Goal: Task Accomplishment & Management: Use online tool/utility

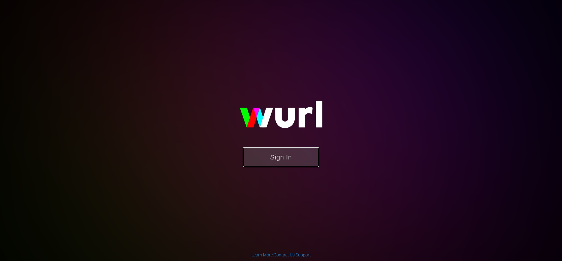
click at [266, 160] on button "Sign In" at bounding box center [281, 157] width 76 height 20
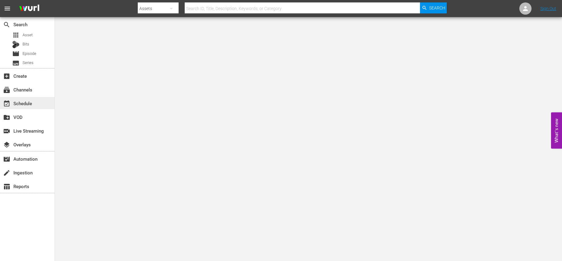
click at [24, 104] on div "event_available Schedule" at bounding box center [17, 102] width 34 height 5
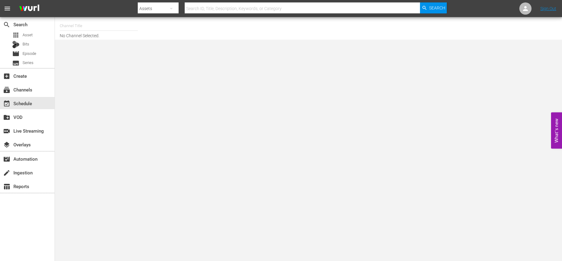
click at [64, 28] on input "text" at bounding box center [99, 26] width 78 height 15
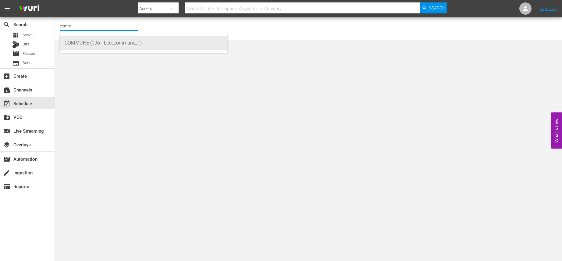
click at [67, 39] on div "COMMUNE (996 - bec_commune_1)" at bounding box center [144, 43] width 158 height 15
type input "COMMUNE (996 - bec_commune_1)"
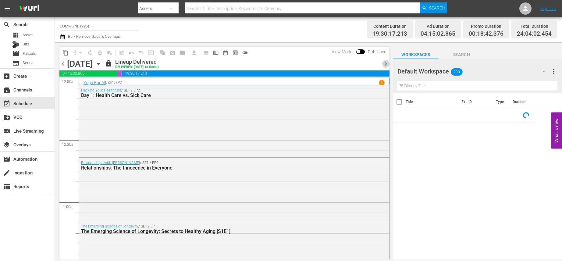
click at [387, 63] on span "chevron_right" at bounding box center [386, 64] width 8 height 8
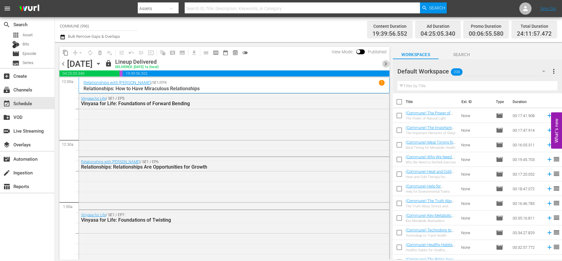
click at [386, 64] on span "chevron_right" at bounding box center [386, 64] width 8 height 8
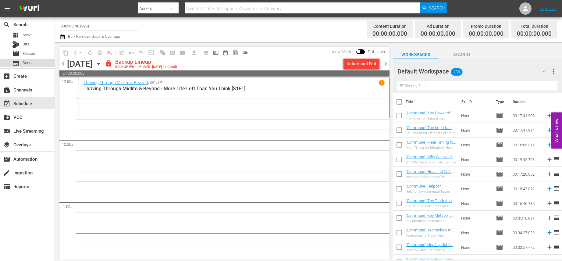
click at [27, 61] on span "Series" at bounding box center [28, 63] width 11 height 6
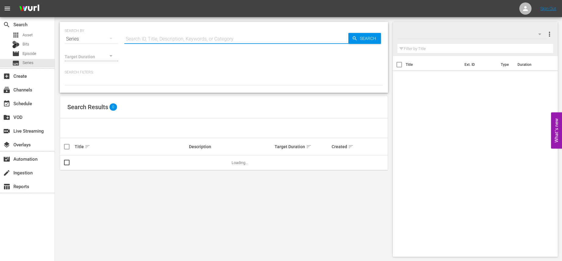
click at [131, 38] on input "text" at bounding box center [236, 39] width 224 height 15
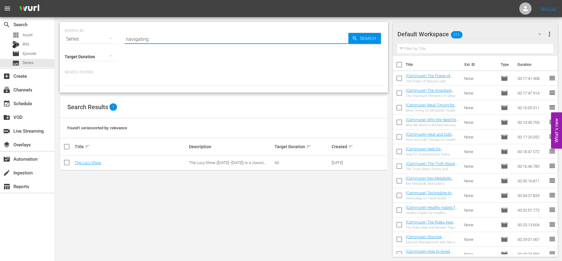
drag, startPoint x: 149, startPoint y: 40, endPoint x: 124, endPoint y: 40, distance: 24.7
click at [124, 40] on input "navigating" at bounding box center [236, 39] width 224 height 15
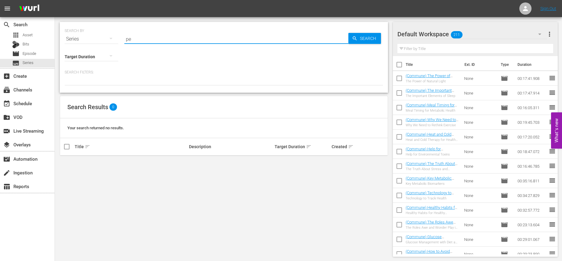
type input "p"
drag, startPoint x: 154, startPoint y: 38, endPoint x: 123, endPoint y: 38, distance: 31.1
click at [123, 38] on div "SEARCH BY Search By Series Search ID, Title, Description, Keywords, or Category…" at bounding box center [224, 35] width 319 height 22
type input "s"
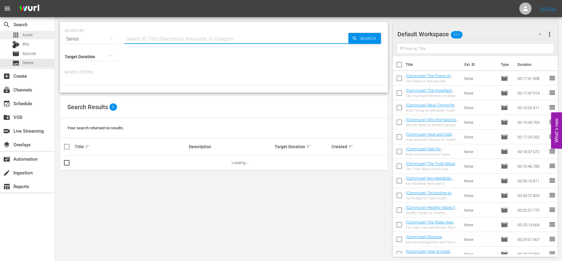
click at [33, 36] on div "apps Asset" at bounding box center [27, 35] width 55 height 9
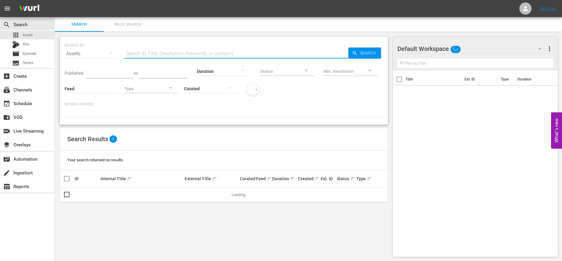
click at [128, 53] on input "text" at bounding box center [236, 53] width 224 height 15
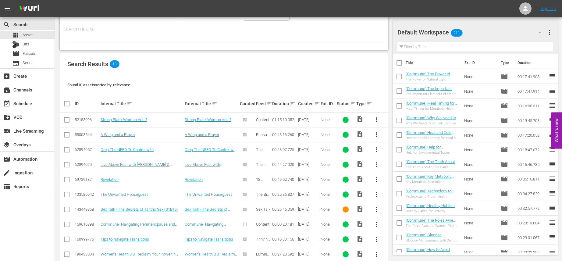
scroll to position [86, 0]
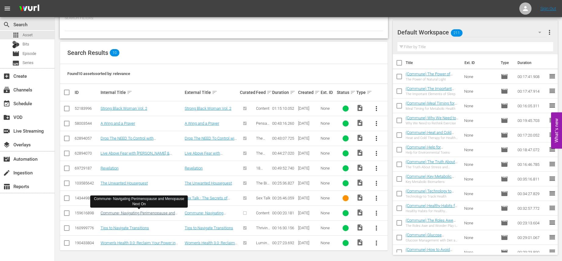
type input "navigating"
click at [152, 214] on link "Commune- Navigating Perimenopause and Menopause Next On" at bounding box center [138, 215] width 74 height 9
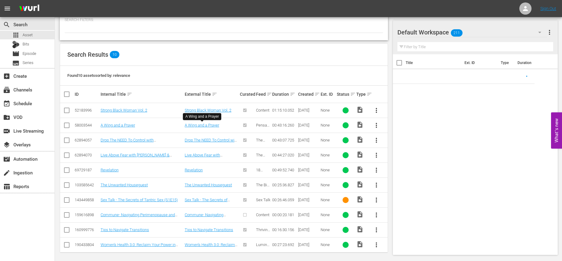
scroll to position [86, 0]
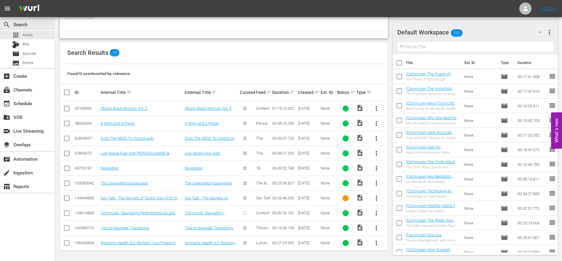
click at [377, 213] on span "more_vert" at bounding box center [376, 212] width 7 height 7
click at [399, 184] on div "Workspace" at bounding box center [409, 180] width 41 height 15
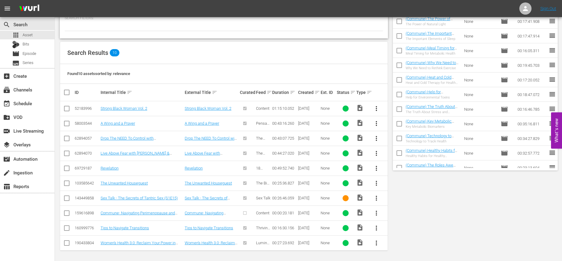
scroll to position [0, 0]
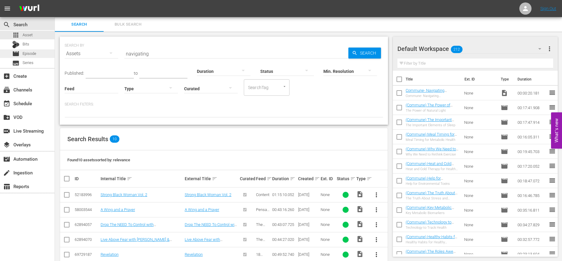
click at [34, 55] on span "Episode" at bounding box center [30, 54] width 14 height 6
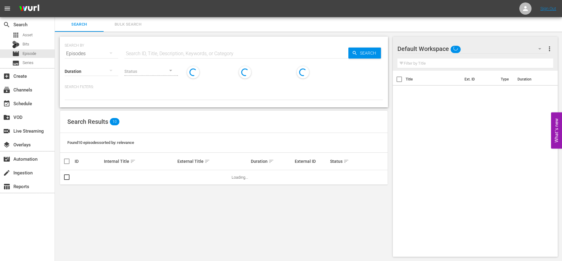
click at [125, 54] on input "text" at bounding box center [236, 53] width 224 height 15
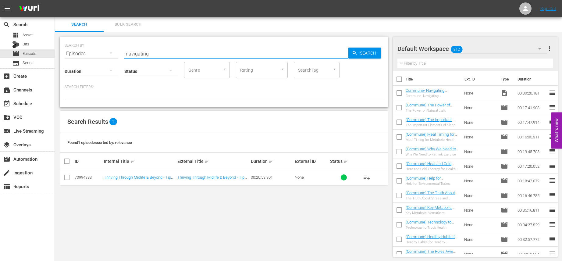
type input "navigating"
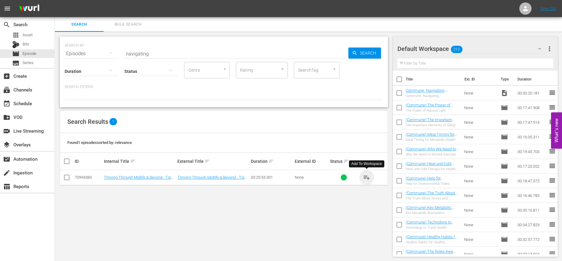
click at [365, 177] on span "playlist_add" at bounding box center [366, 177] width 7 height 7
click at [367, 175] on span "playlist_add" at bounding box center [366, 177] width 7 height 7
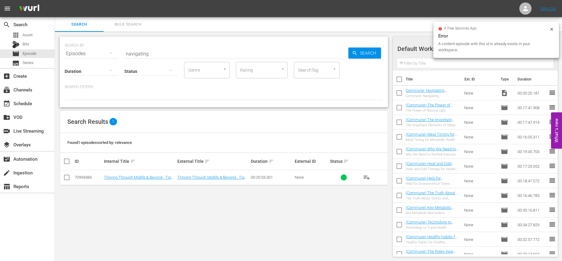
click at [371, 163] on th at bounding box center [373, 161] width 29 height 17
click at [369, 177] on span "playlist_add" at bounding box center [366, 177] width 7 height 7
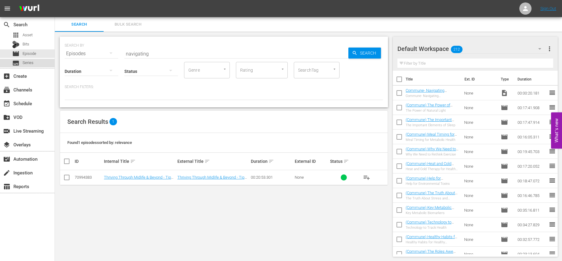
click at [29, 63] on span "Series" at bounding box center [28, 63] width 11 height 6
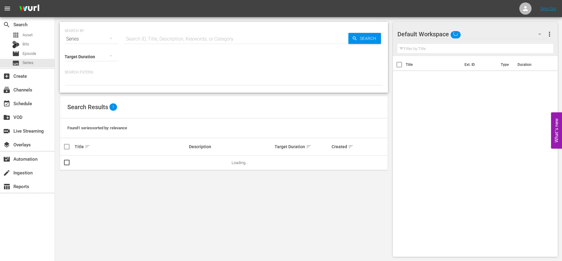
click at [137, 40] on input "text" at bounding box center [236, 39] width 224 height 15
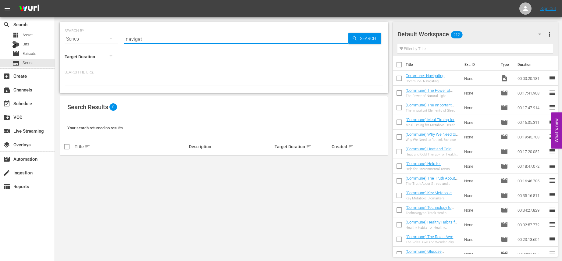
type input "navigat"
